Goal: Transaction & Acquisition: Purchase product/service

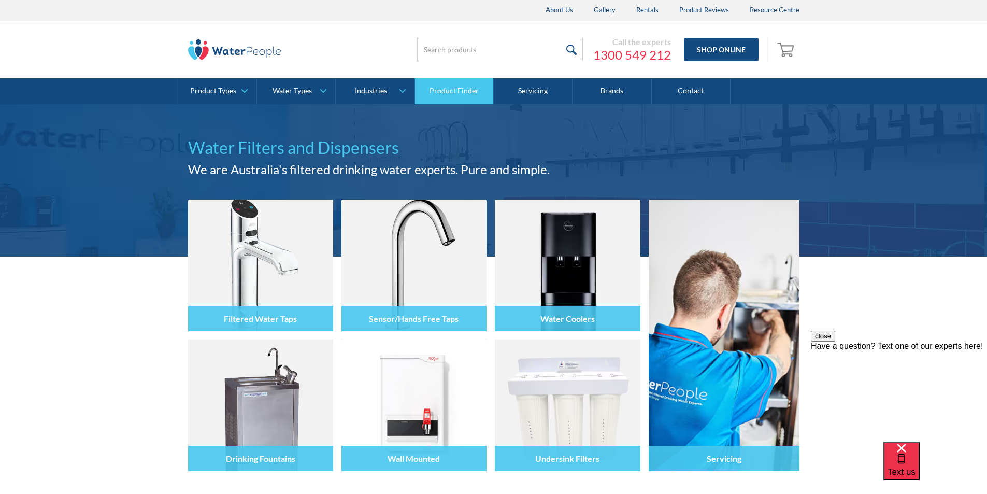
click at [463, 92] on link "Product Finder" at bounding box center [454, 91] width 79 height 26
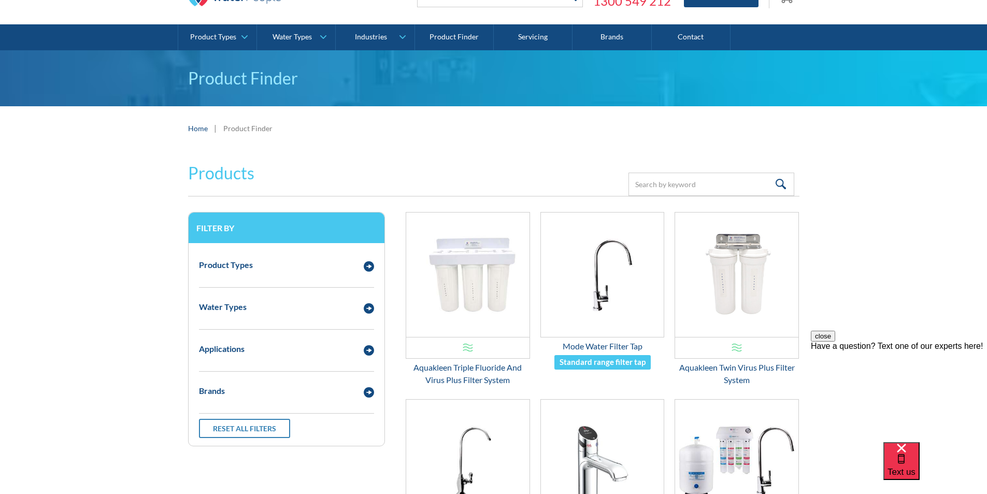
scroll to position [52, 0]
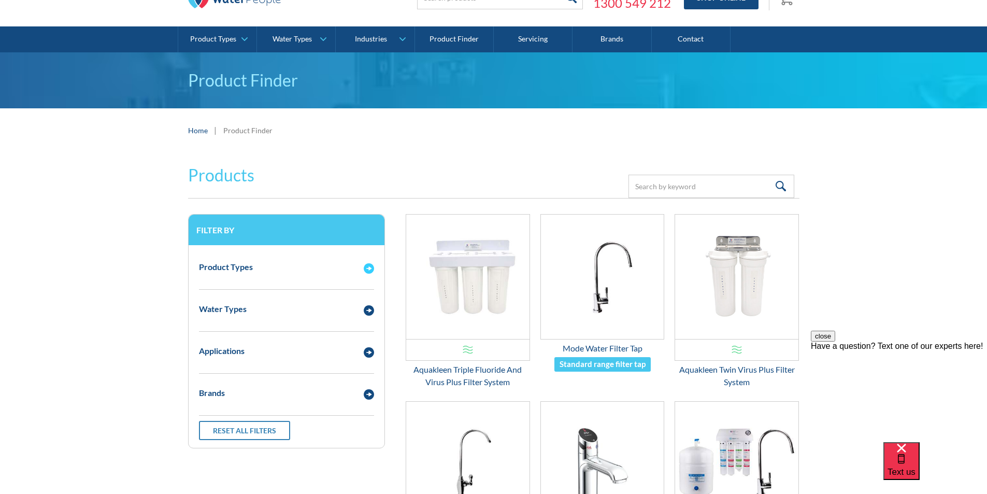
click at [368, 267] on img "Email Form 3" at bounding box center [369, 268] width 10 height 10
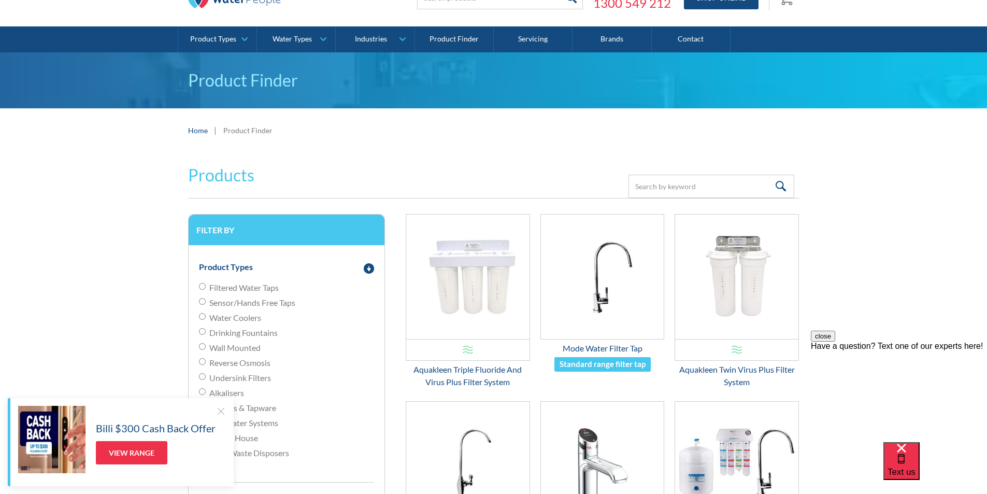
click at [218, 411] on div at bounding box center [220, 411] width 10 height 10
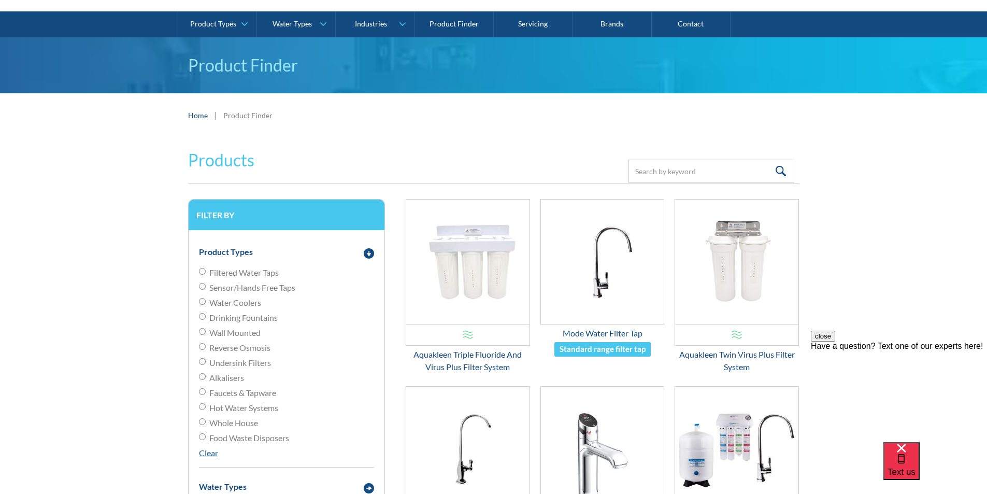
scroll to position [0, 0]
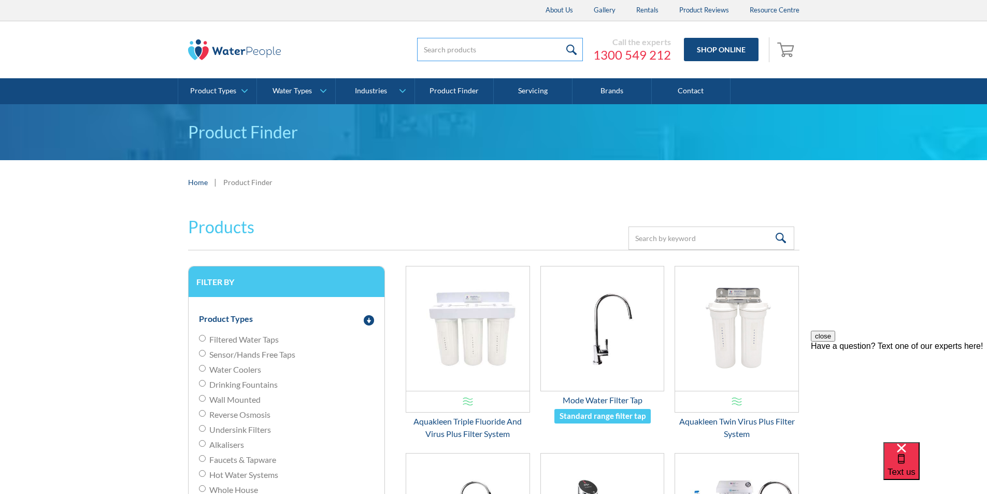
click at [439, 48] on input "search" at bounding box center [500, 49] width 166 height 23
type input "chillers"
click at [571, 46] on input "submit" at bounding box center [571, 49] width 22 height 23
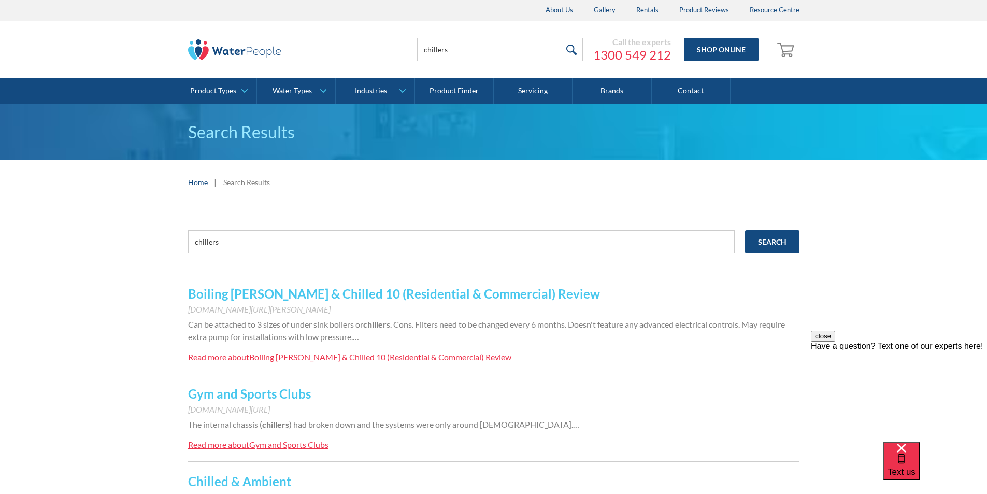
click at [309, 296] on link "Boiling Billy Boiling & Chilled 10 (Residential & Commercial) Review" at bounding box center [394, 293] width 412 height 15
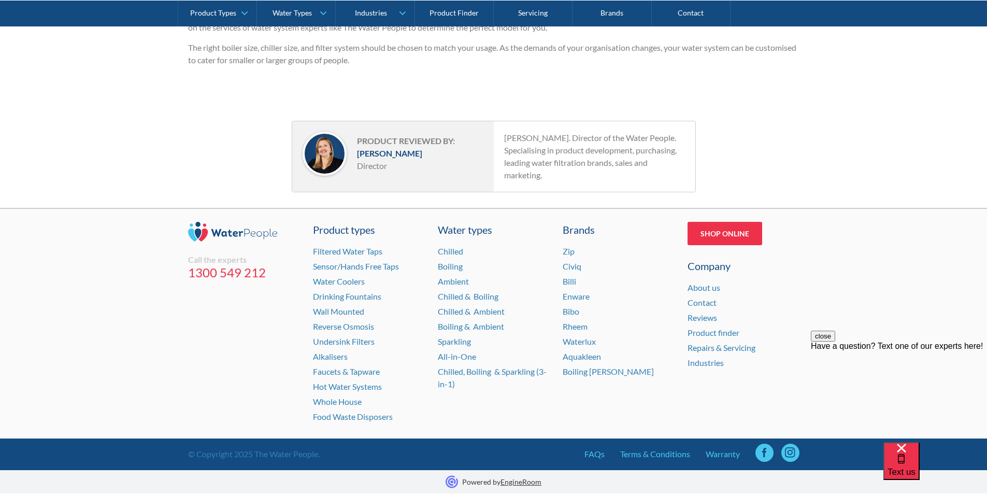
scroll to position [2124, 0]
click at [575, 376] on link "Boiling [PERSON_NAME]" at bounding box center [608, 371] width 91 height 10
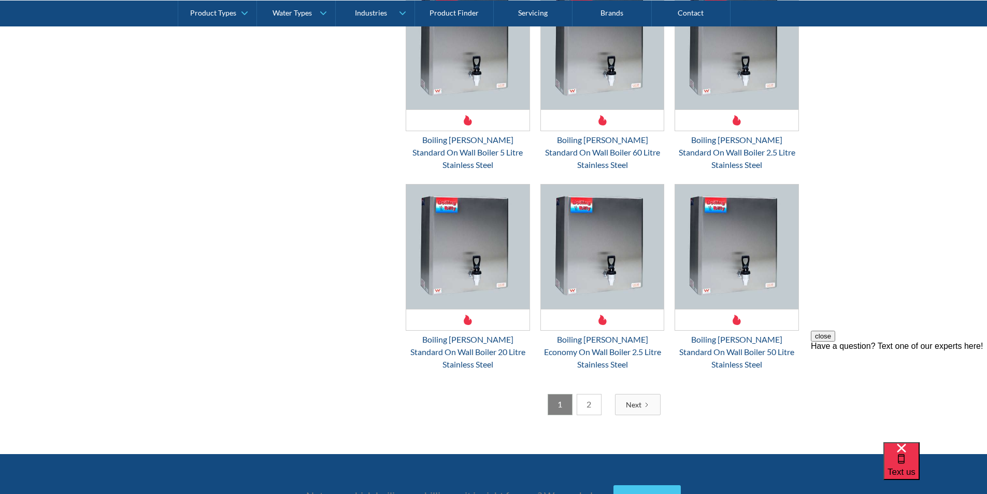
scroll to position [2797, 0]
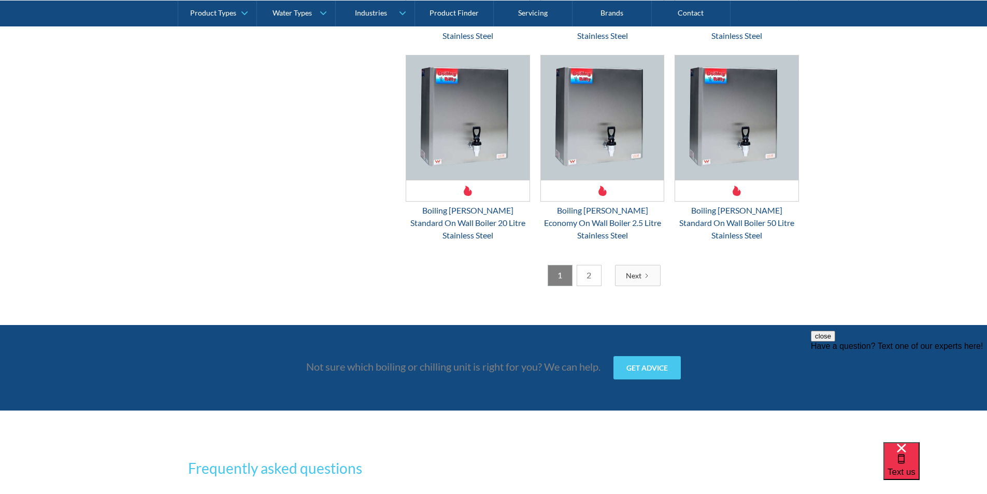
click at [585, 265] on link "2" at bounding box center [589, 275] width 25 height 21
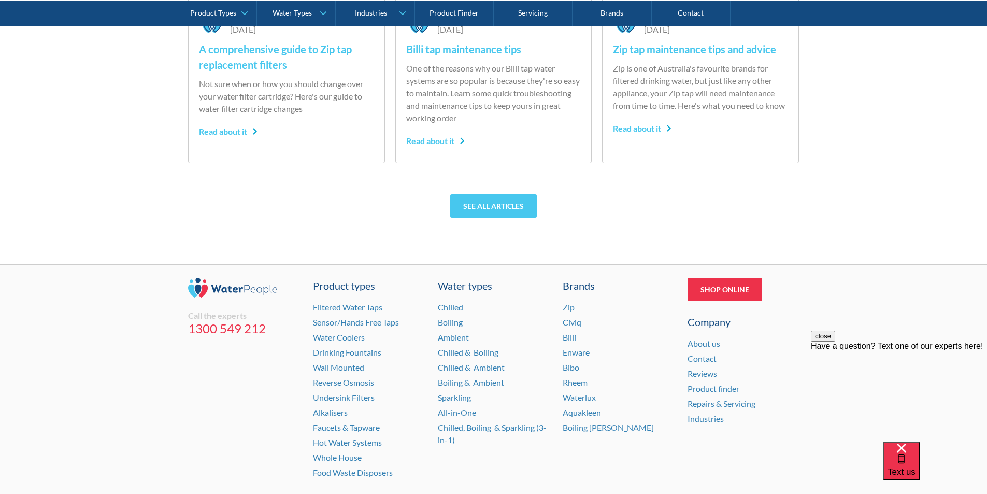
scroll to position [2807, 0]
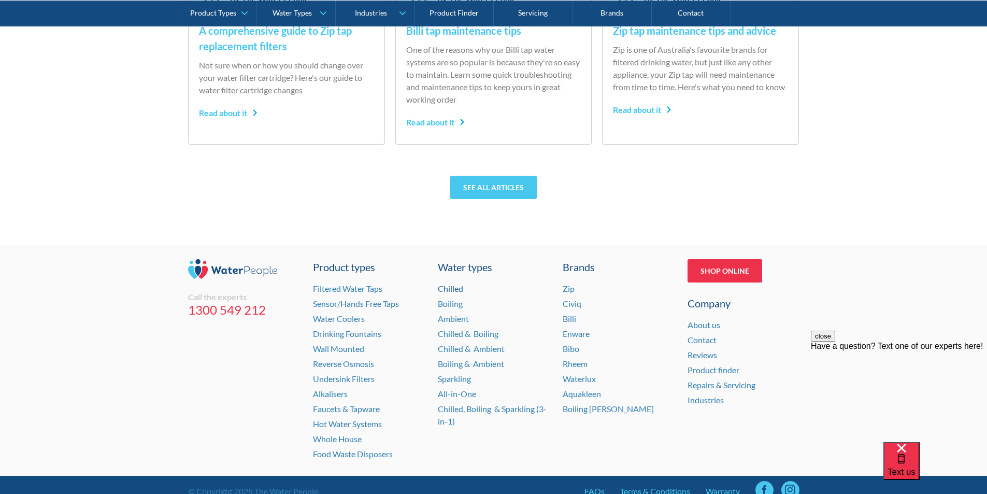
click at [454, 283] on link "Chilled" at bounding box center [450, 288] width 25 height 10
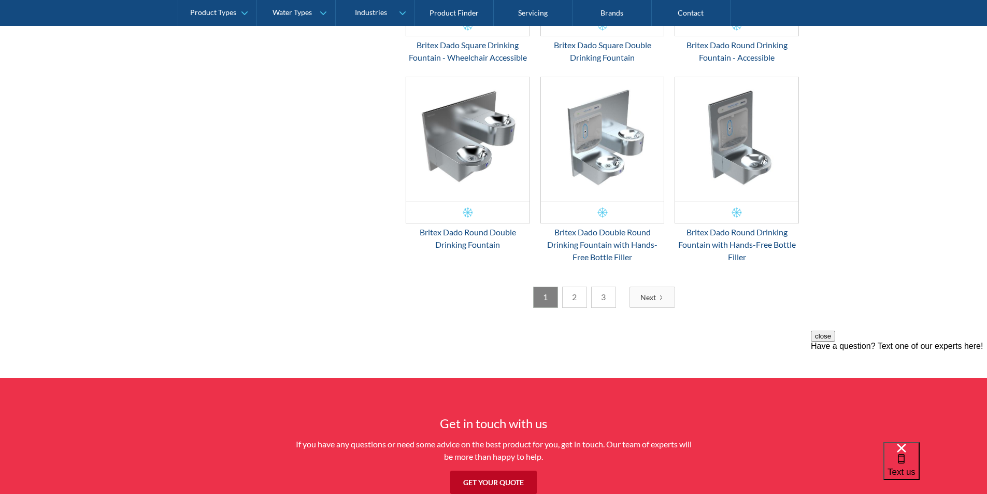
scroll to position [1658, 0]
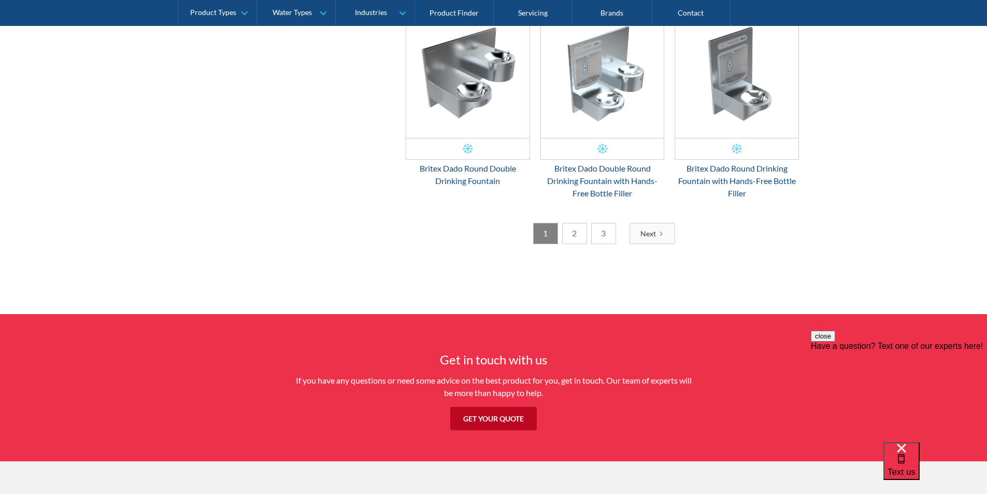
click at [577, 236] on link "2" at bounding box center [574, 233] width 25 height 21
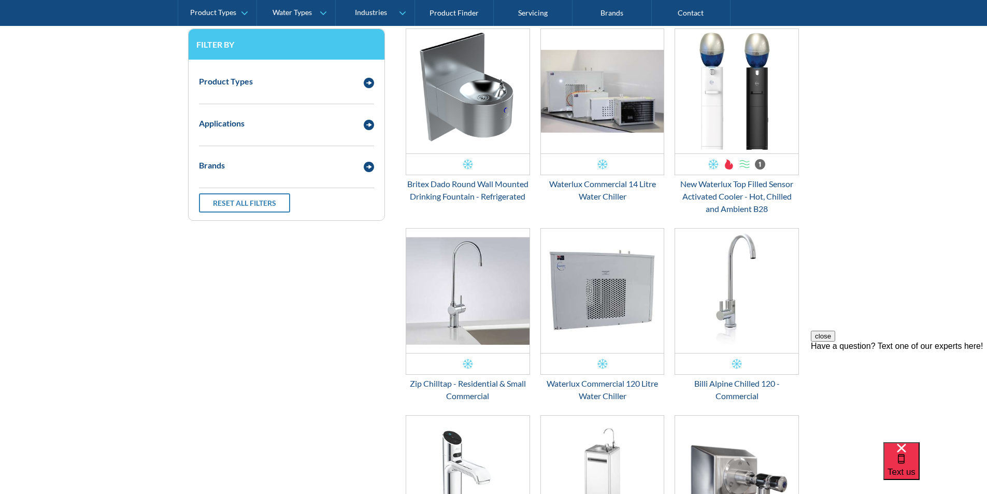
scroll to position [293, 0]
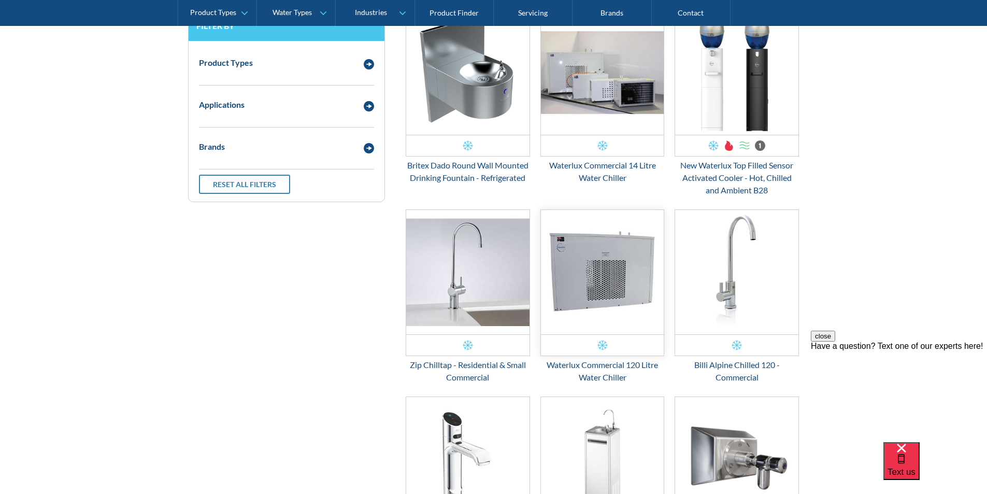
click at [615, 282] on img "Email Form 3" at bounding box center [602, 272] width 123 height 124
